Goal: Check status: Check status

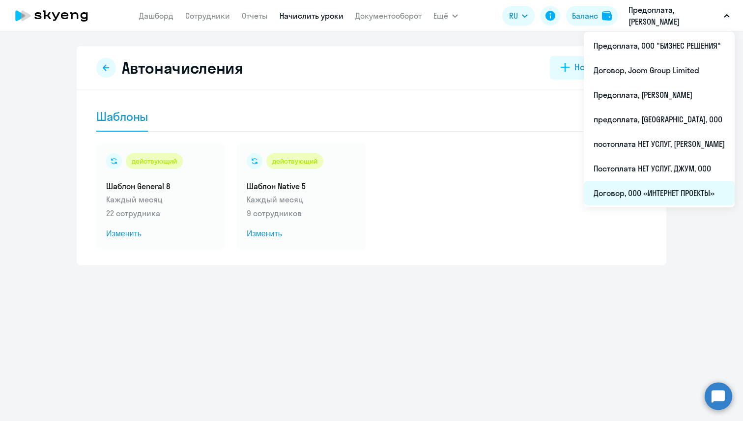
click at [655, 198] on li "Договор, ООО «ИНТЕРНЕТ ПРОЕКТЫ»" at bounding box center [659, 193] width 151 height 25
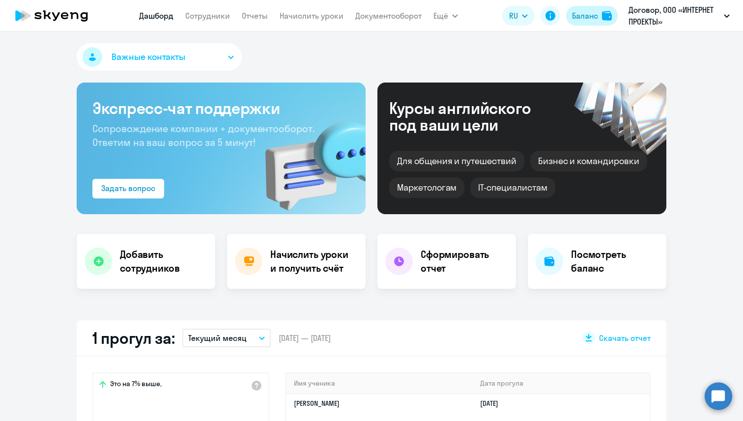
click at [585, 13] on div "Баланс" at bounding box center [585, 16] width 26 height 12
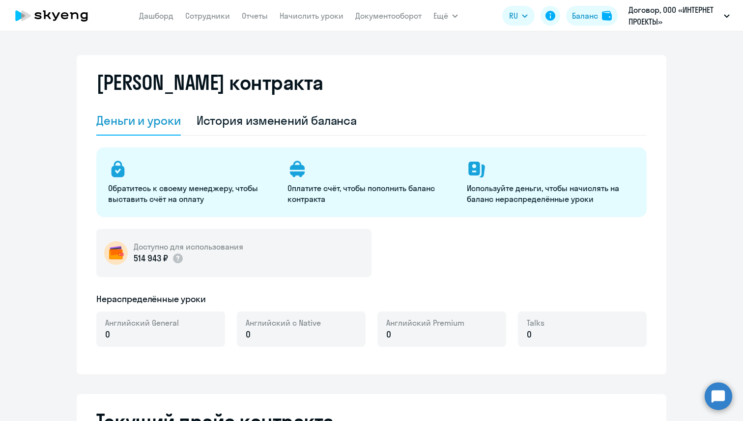
select select "english_adult_not_native_speaker"
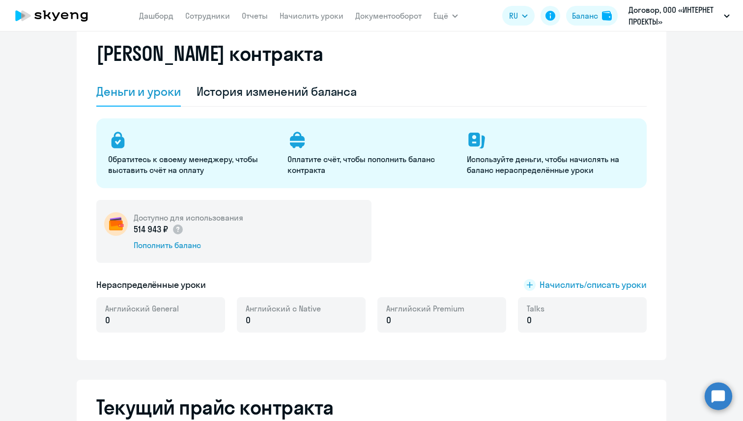
scroll to position [27, 0]
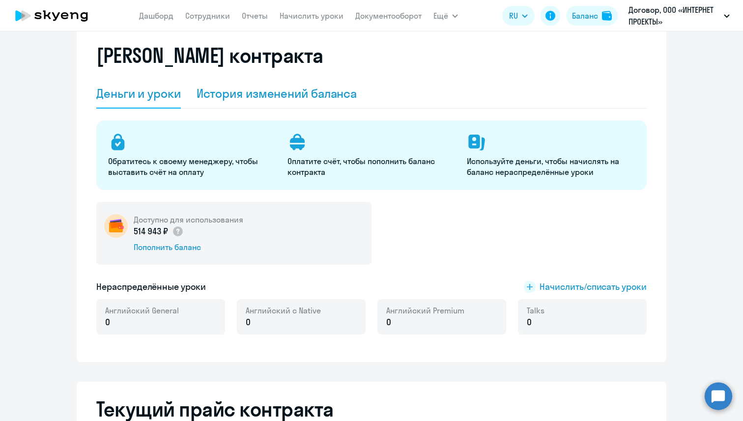
click at [267, 86] on div "История изменений баланса" at bounding box center [277, 94] width 161 height 16
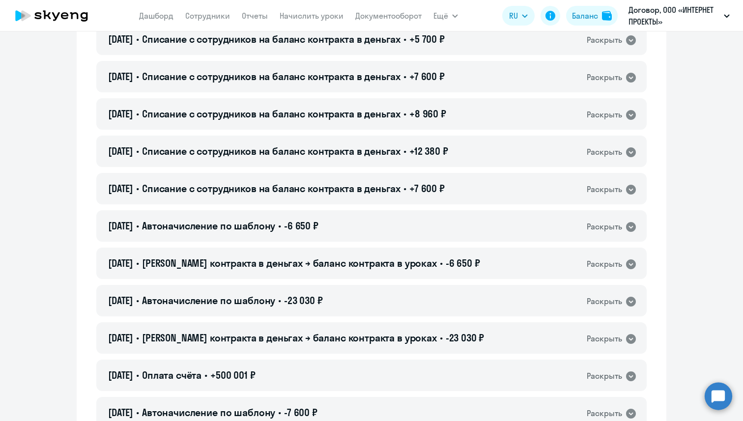
scroll to position [274, 0]
